Goal: Find specific page/section: Find specific page/section

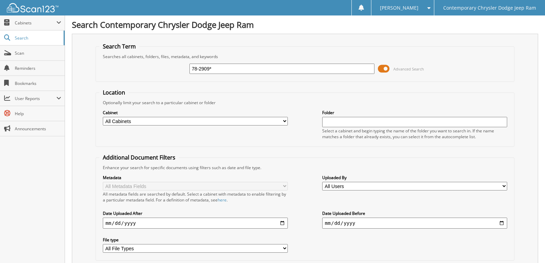
type input "78-2909*"
type input "78-2909"
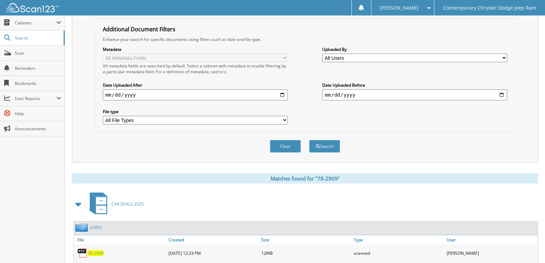
scroll to position [275, 0]
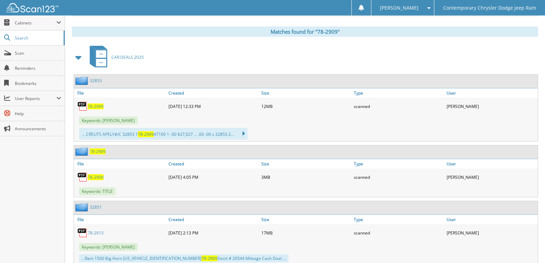
click at [97, 106] on span "78-2909" at bounding box center [96, 106] width 16 height 6
click at [405, 17] on div "Search Term Searches all cabinets, folders, files, metadata, and keywords 78-29…" at bounding box center [305, 181] width 466 height 845
click at [423, 12] on div "[PERSON_NAME]" at bounding box center [403, 7] width 56 height 15
click at [444, 51] on div "CAR DEALS 2025" at bounding box center [305, 57] width 466 height 27
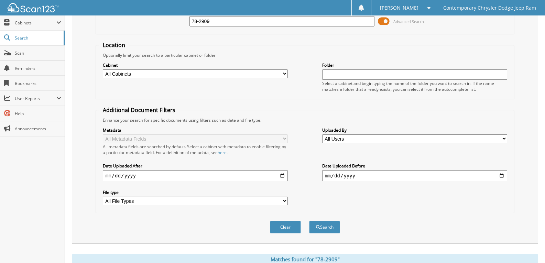
scroll to position [0, 0]
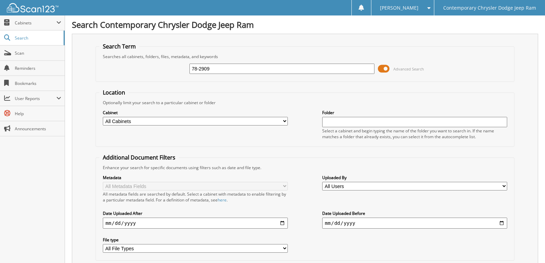
click at [239, 71] on input "78-2909" at bounding box center [281, 69] width 185 height 10
type input "78-2908"
drag, startPoint x: 299, startPoint y: 61, endPoint x: 0, endPoint y: 28, distance: 300.5
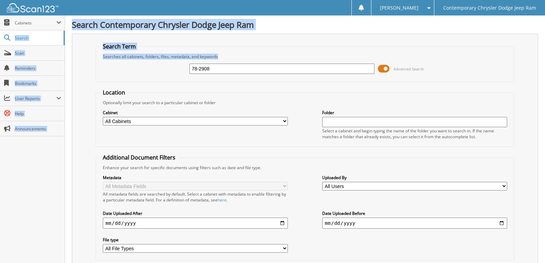
click at [240, 70] on input "78-2908" at bounding box center [281, 69] width 185 height 10
click at [234, 60] on div "78-2908 Advanced Search" at bounding box center [304, 68] width 411 height 19
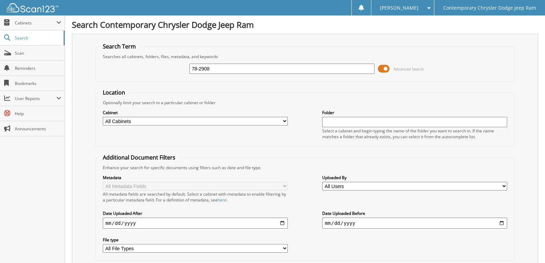
drag, startPoint x: 234, startPoint y: 71, endPoint x: 23, endPoint y: 13, distance: 218.9
click at [146, 67] on div "78-2908 Advanced Search" at bounding box center [304, 68] width 411 height 19
paste input "1C4SJVBT2NS14753"
type input "[US_VEHICLE_IDENTIFICATION_NUMBER]"
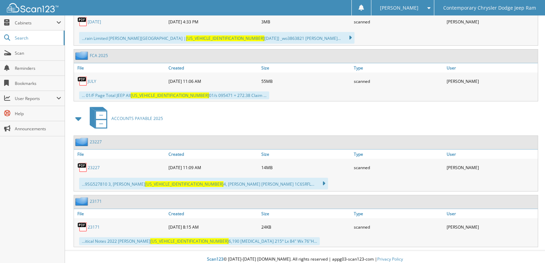
scroll to position [675, 0]
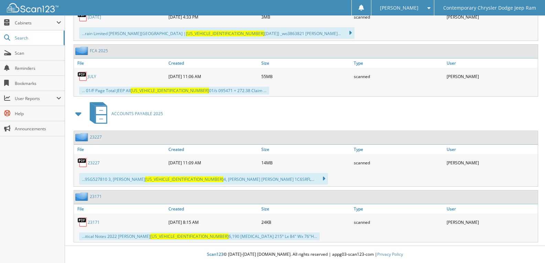
drag, startPoint x: 186, startPoint y: 122, endPoint x: 349, endPoint y: 122, distance: 163.3
click at [354, 117] on div "ACCOUNTS PAYABLE 2025" at bounding box center [305, 113] width 466 height 27
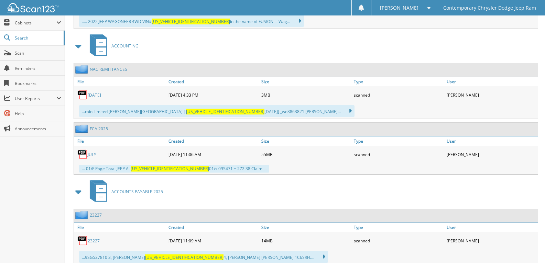
scroll to position [538, 0]
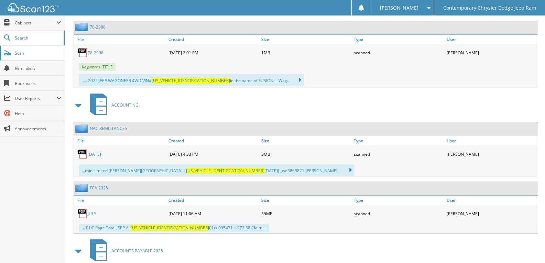
click at [17, 49] on link "Scan" at bounding box center [32, 53] width 65 height 15
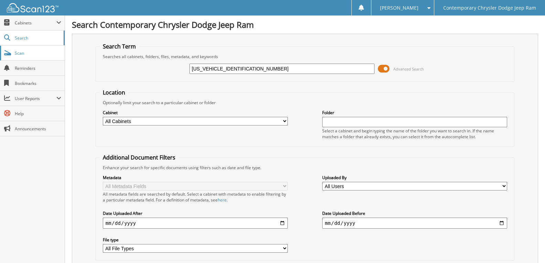
click at [25, 52] on span "Scan" at bounding box center [38, 53] width 46 height 6
